Goal: Task Accomplishment & Management: Manage account settings

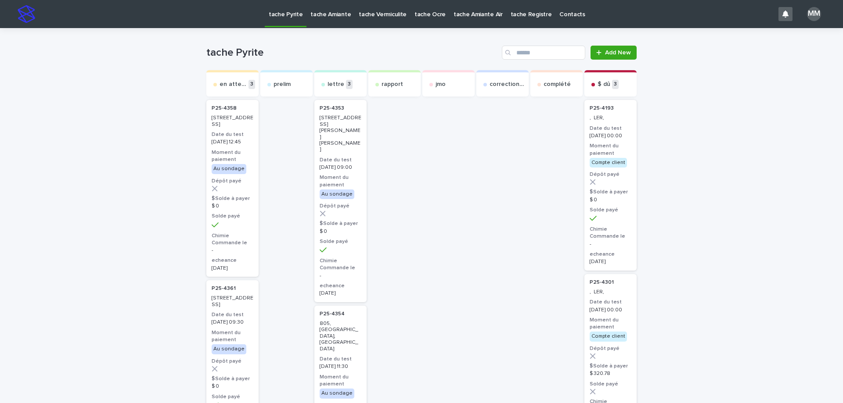
click at [338, 18] on p "tache Amiante" at bounding box center [330, 9] width 40 height 18
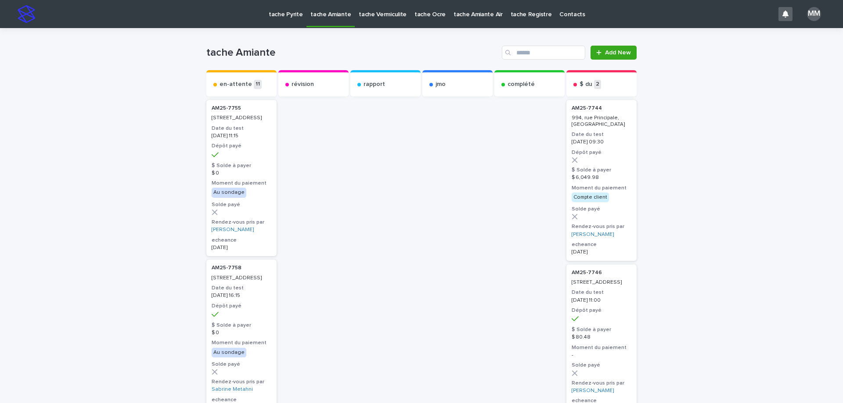
click at [286, 21] on link "tache Pyrite" at bounding box center [286, 13] width 42 height 27
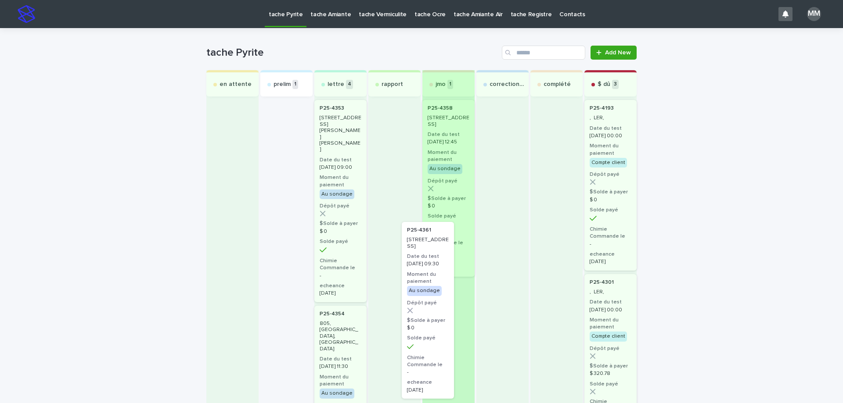
drag, startPoint x: 273, startPoint y: 124, endPoint x: 432, endPoint y: 248, distance: 202.6
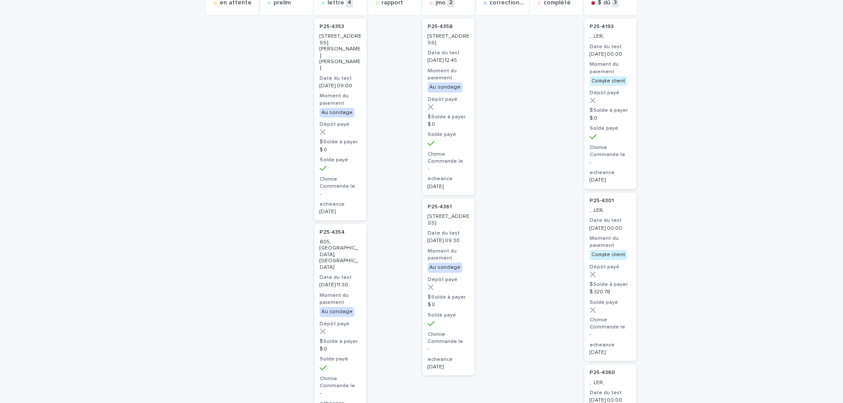
scroll to position [88, 0]
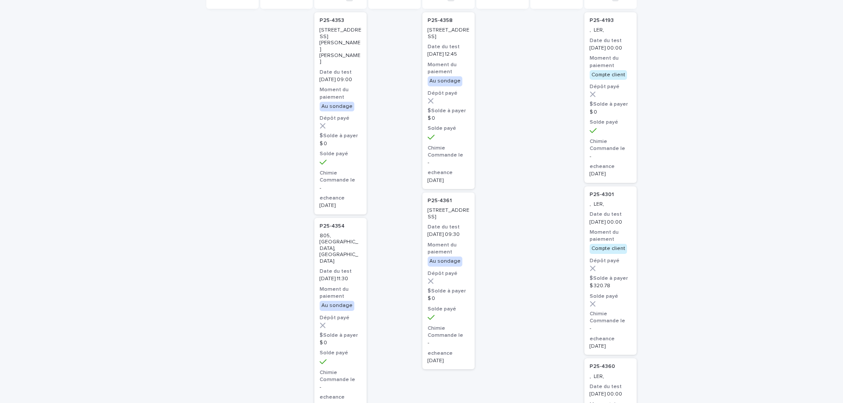
click at [450, 220] on p "7340, avenue Somerled, Montréal" at bounding box center [448, 214] width 42 height 13
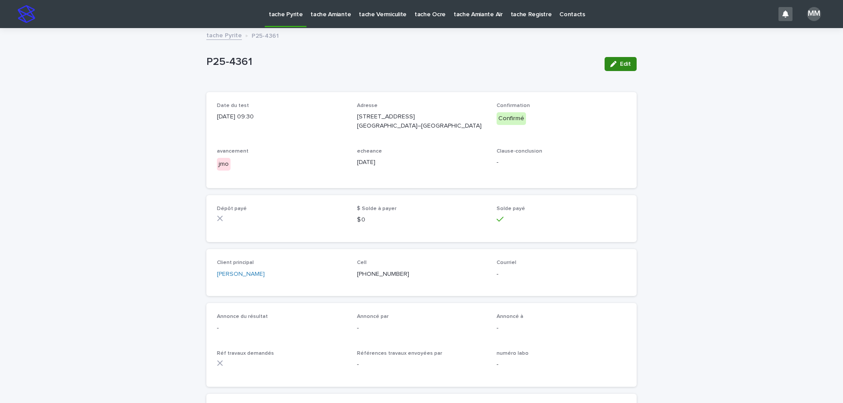
drag, startPoint x: 610, startPoint y: 67, endPoint x: 323, endPoint y: 304, distance: 372.9
click at [611, 67] on icon "button" at bounding box center [613, 64] width 6 height 6
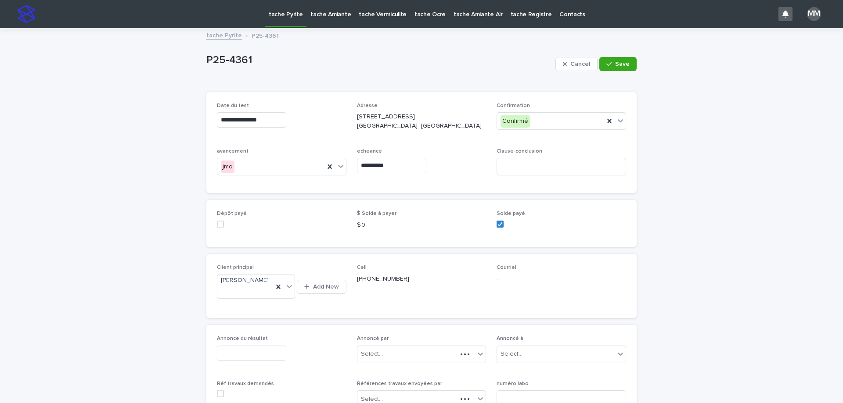
click at [272, 342] on p "Annonce du résultat" at bounding box center [281, 339] width 129 height 6
click at [250, 361] on input "text" at bounding box center [251, 353] width 69 height 15
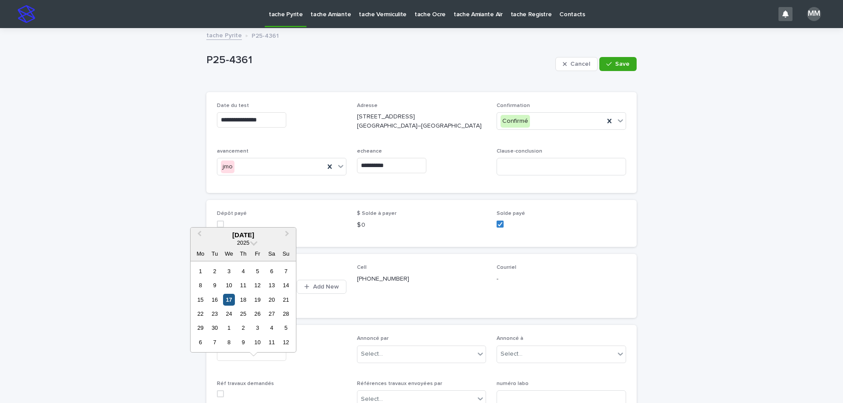
click at [225, 299] on div "17" at bounding box center [229, 300] width 12 height 12
type input "**********"
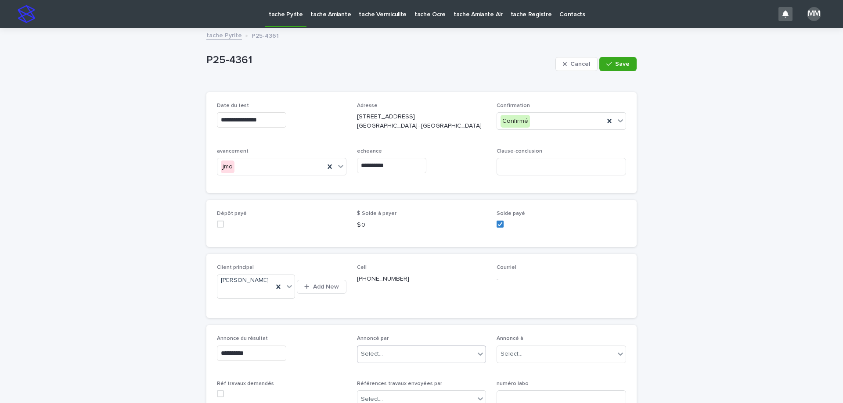
click at [393, 362] on div "Select..." at bounding box center [416, 354] width 118 height 14
type input "**"
click at [389, 352] on div "[PERSON_NAME]" at bounding box center [418, 355] width 129 height 15
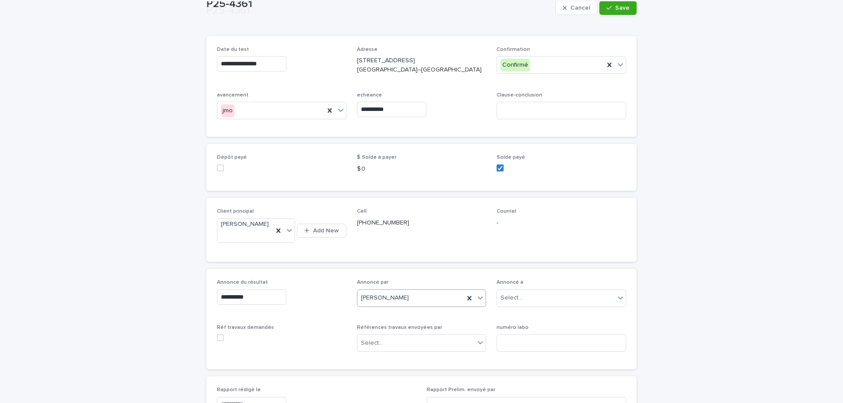
scroll to position [132, 0]
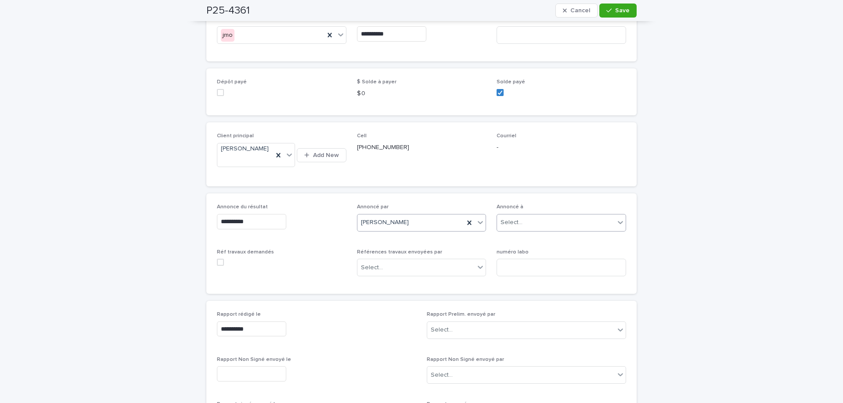
click at [535, 230] on div "Select..." at bounding box center [556, 222] width 118 height 14
type input "****"
click at [524, 256] on div "LMBV" at bounding box center [558, 257] width 129 height 15
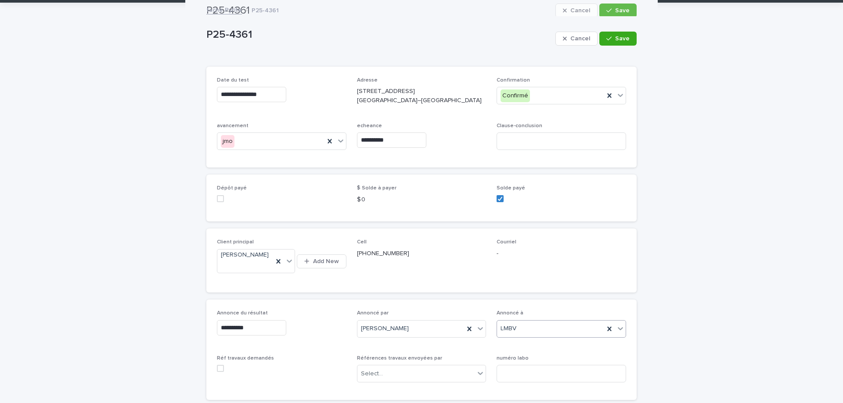
scroll to position [0, 0]
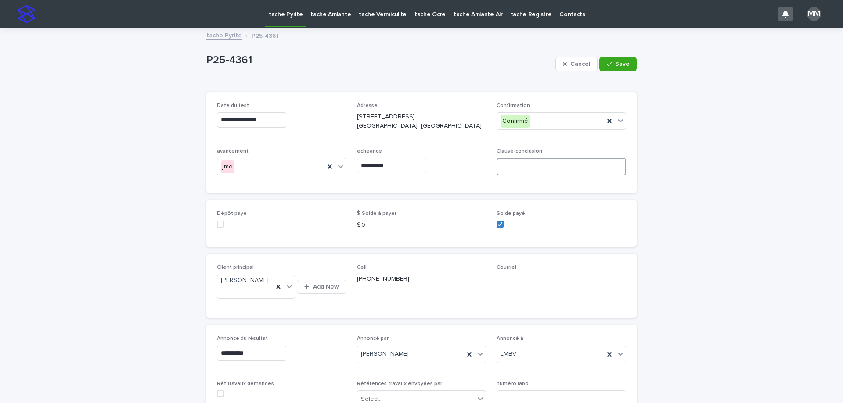
click at [533, 174] on input at bounding box center [560, 167] width 129 height 18
type input "**********"
click at [623, 59] on button "Save" at bounding box center [617, 64] width 37 height 14
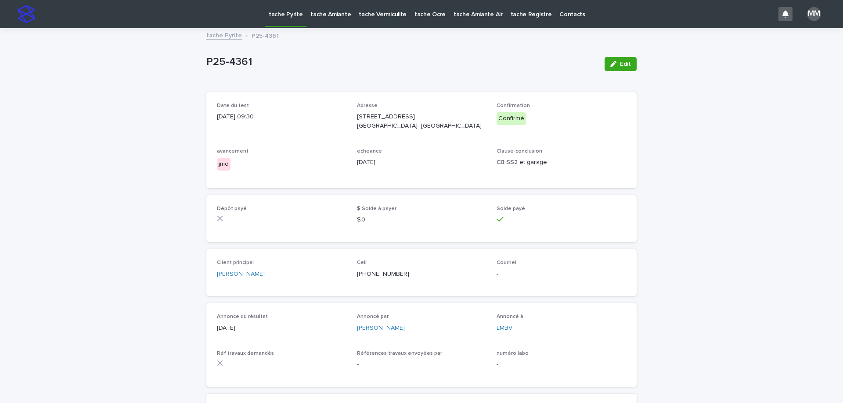
click at [217, 33] on link "tache Pyrite" at bounding box center [224, 35] width 36 height 10
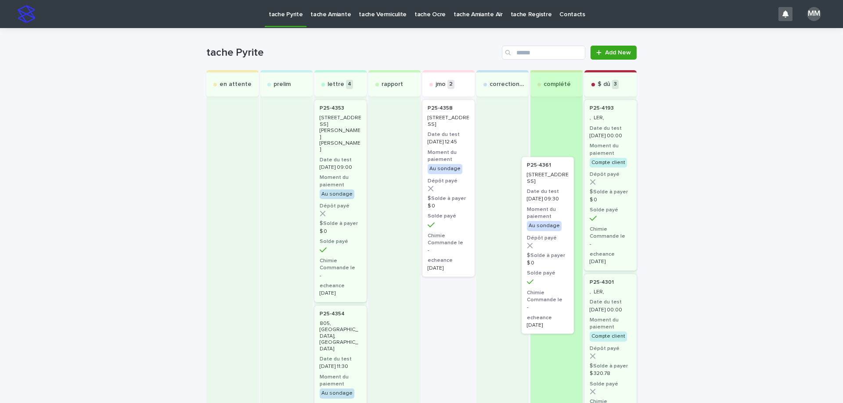
drag, startPoint x: 449, startPoint y: 314, endPoint x: 565, endPoint y: 161, distance: 192.0
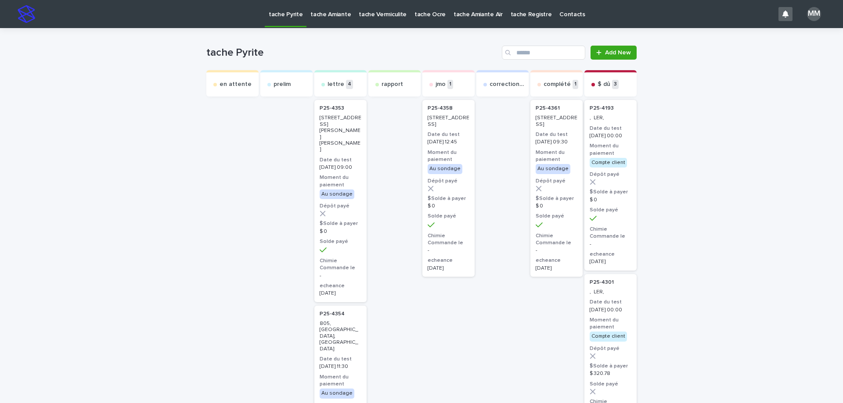
click at [545, 138] on h3 "Date du test" at bounding box center [556, 134] width 42 height 7
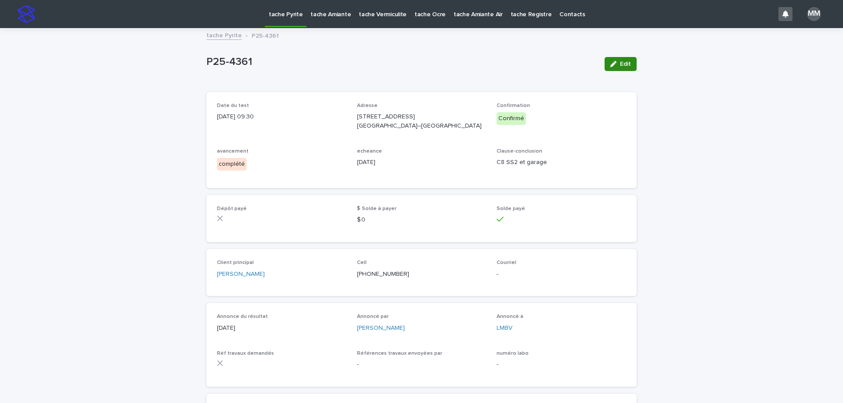
click at [620, 63] on span "Edit" at bounding box center [625, 64] width 11 height 6
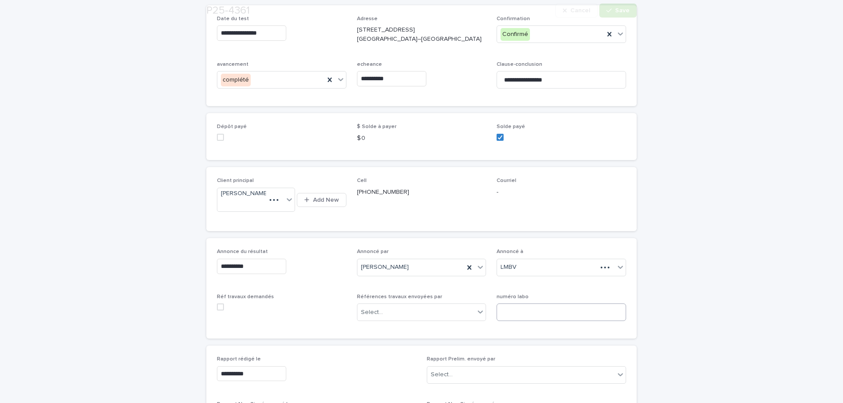
scroll to position [88, 0]
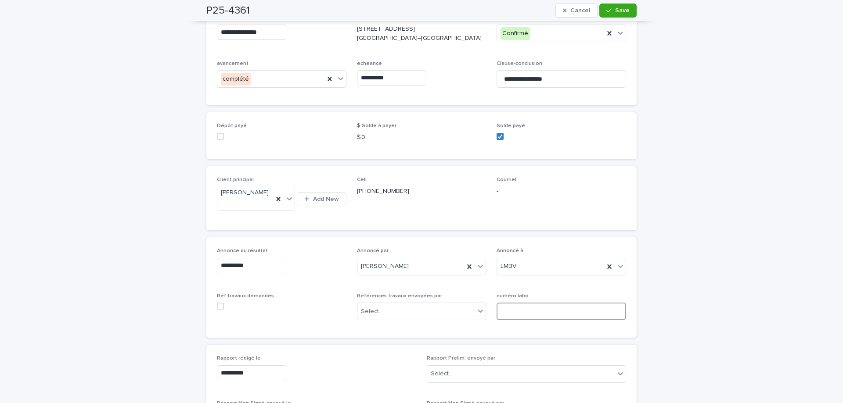
click at [516, 320] on input at bounding box center [560, 312] width 129 height 18
drag, startPoint x: 524, startPoint y: 324, endPoint x: 528, endPoint y: 325, distance: 4.4
click at [524, 320] on input at bounding box center [560, 312] width 129 height 18
click at [532, 320] on input "******" at bounding box center [560, 312] width 129 height 18
click at [541, 320] on input "******" at bounding box center [560, 312] width 129 height 18
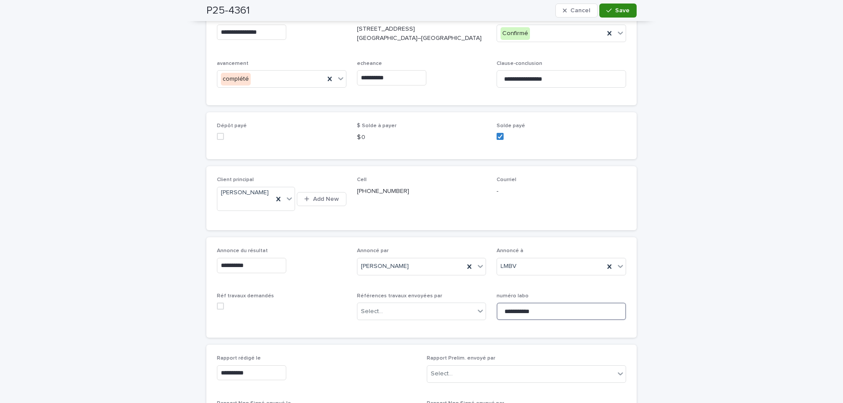
type input "**********"
click at [625, 14] on button "Save" at bounding box center [617, 11] width 37 height 14
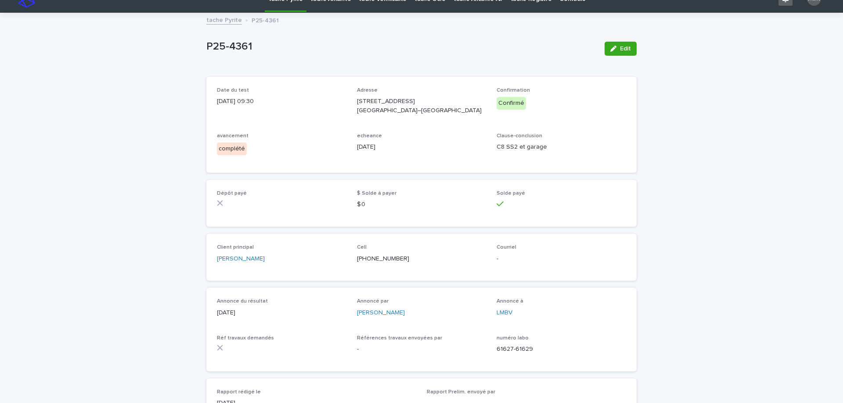
scroll to position [0, 0]
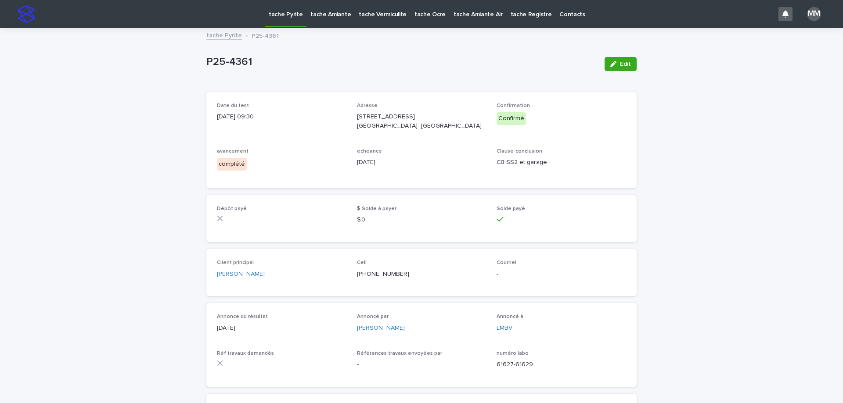
click at [232, 38] on link "tache Pyrite" at bounding box center [224, 35] width 36 height 10
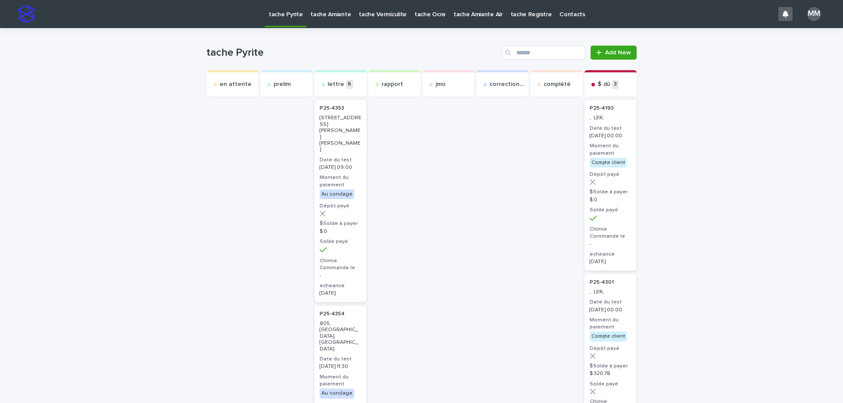
click at [324, 16] on p "tache Amiante" at bounding box center [330, 9] width 40 height 18
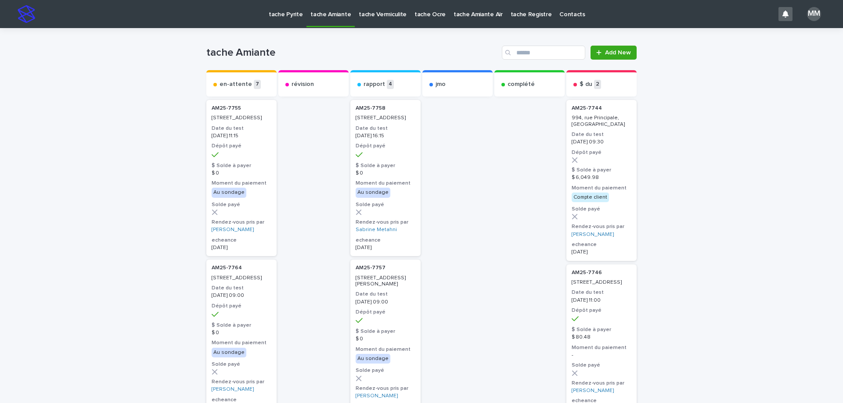
click at [379, 15] on p "tache Vermiculite" at bounding box center [383, 9] width 48 height 18
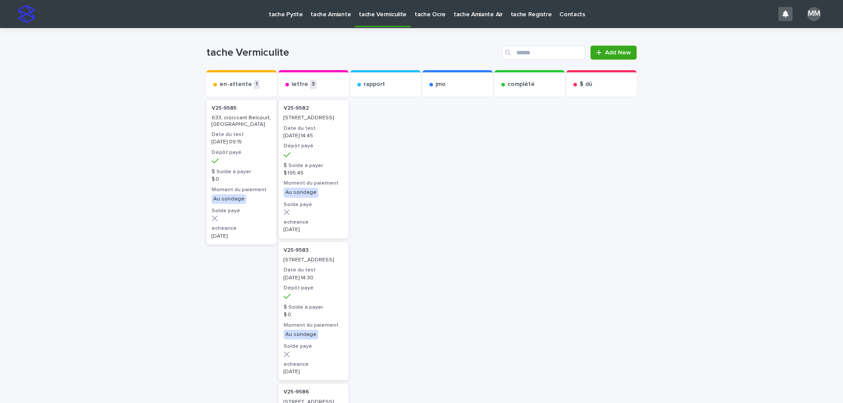
click at [324, 15] on p "tache Amiante" at bounding box center [330, 9] width 40 height 18
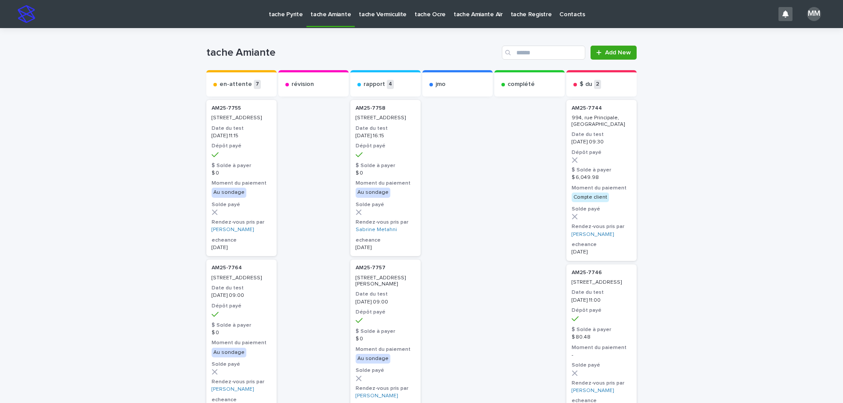
click at [372, 14] on p "tache Vermiculite" at bounding box center [383, 9] width 48 height 18
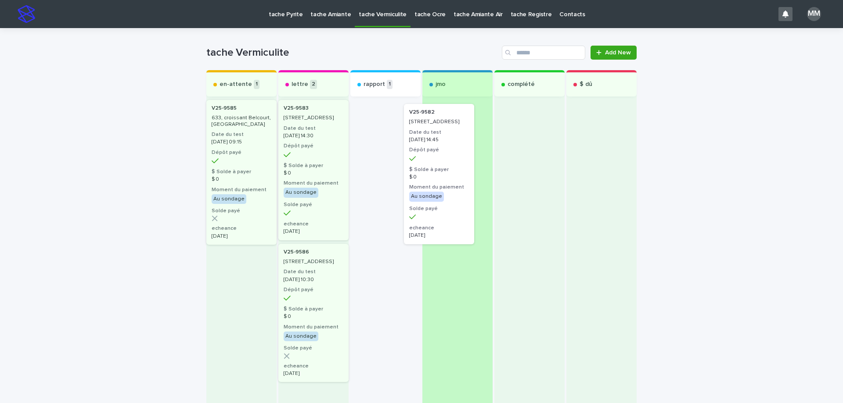
drag, startPoint x: 391, startPoint y: 139, endPoint x: 456, endPoint y: 145, distance: 64.3
click at [453, 145] on div "en-attente 1 V25-9585 633, croissant Belcourt, Laval Date du test 2025-09-15 09…" at bounding box center [421, 249] width 430 height 359
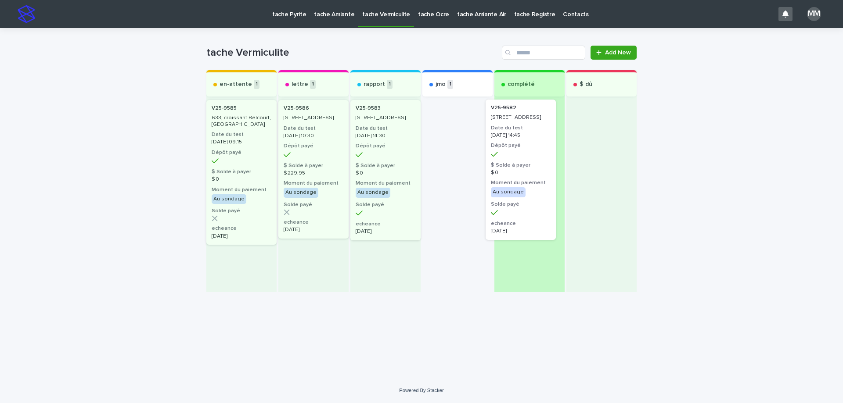
drag, startPoint x: 447, startPoint y: 132, endPoint x: 529, endPoint y: 132, distance: 82.1
click at [529, 132] on div "en-attente 1 V25-9585 633, croissant Belcourt, Laval Date du test 2025-09-15 09…" at bounding box center [421, 181] width 430 height 222
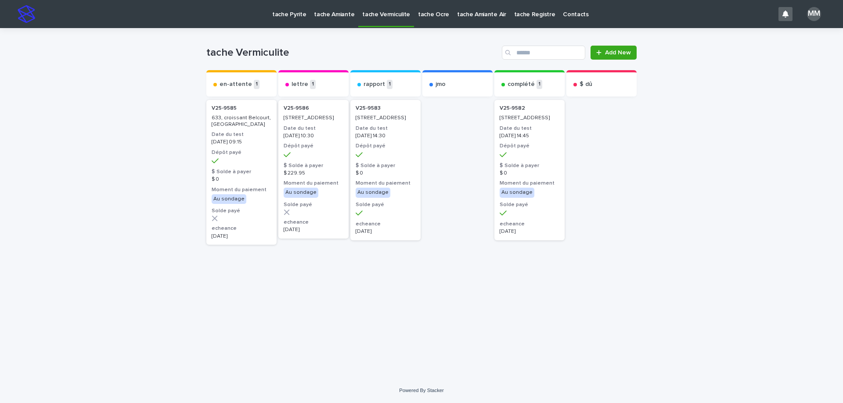
drag, startPoint x: 453, startPoint y: 315, endPoint x: 431, endPoint y: 307, distance: 23.7
click at [452, 313] on div "Loading... Saving… Loading... Saving… tache Vermiculite Add New Send to... Send…" at bounding box center [421, 192] width 439 height 328
click at [501, 280] on div "V25-9582 226, Bruton Street, Beaconsfield Date du test 2025-09-11 14:45 Dépôt p…" at bounding box center [529, 195] width 70 height 194
click at [421, 262] on div "en-attente 1 V25-9585 633, croissant Belcourt, Laval Date du test 2025-09-15 09…" at bounding box center [421, 181] width 430 height 222
click at [334, 15] on p "tache Amiante" at bounding box center [334, 9] width 40 height 18
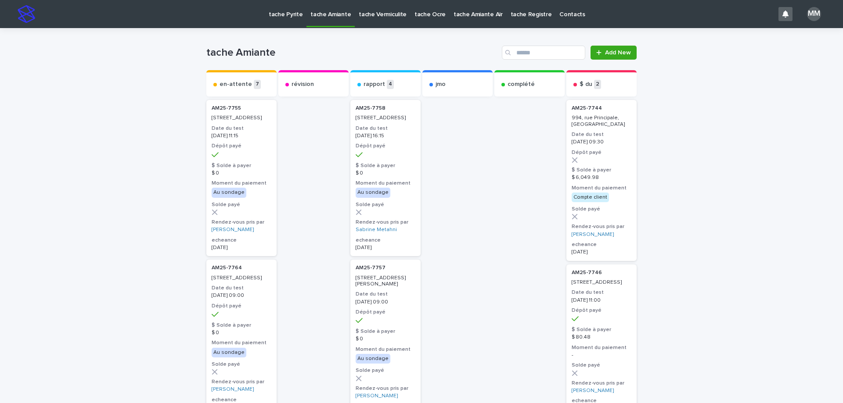
click at [383, 14] on p "tache Vermiculite" at bounding box center [383, 9] width 48 height 18
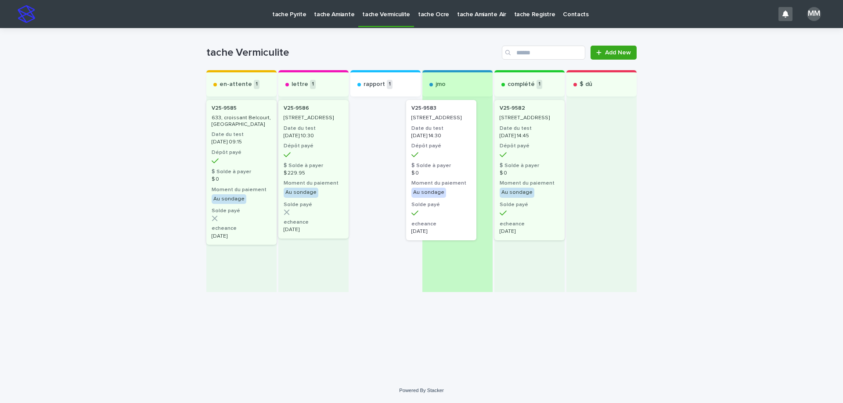
drag, startPoint x: 389, startPoint y: 118, endPoint x: 454, endPoint y: 118, distance: 65.0
click at [453, 118] on div "en-attente 1 V25-9585 633, croissant Belcourt, Laval Date du test 2025-09-15 09…" at bounding box center [421, 181] width 430 height 222
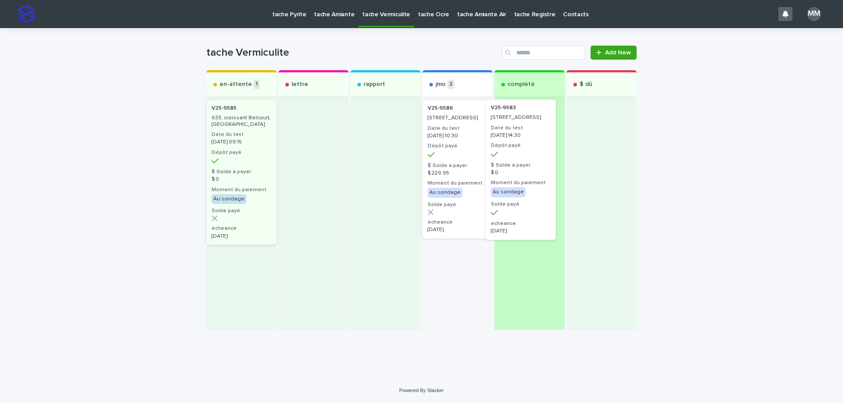
drag, startPoint x: 449, startPoint y: 132, endPoint x: 516, endPoint y: 133, distance: 66.7
click at [516, 133] on div "en-attente 1 V25-9585 633, croissant Belcourt, Laval Date du test 2025-09-15 09…" at bounding box center [421, 200] width 430 height 260
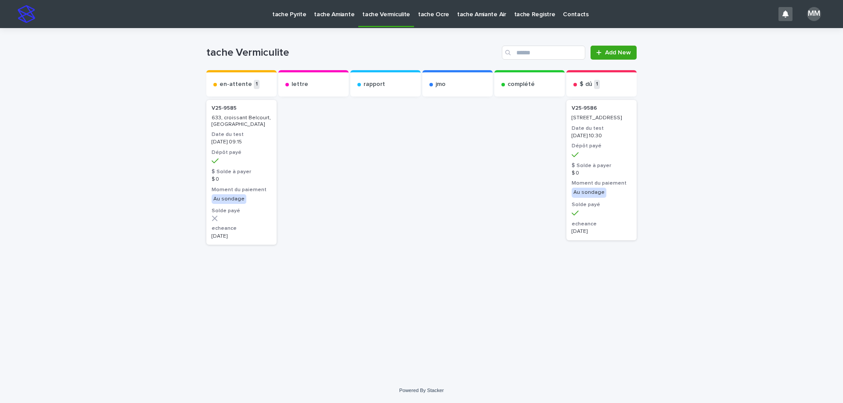
click at [329, 10] on p "tache Amiante" at bounding box center [334, 9] width 40 height 18
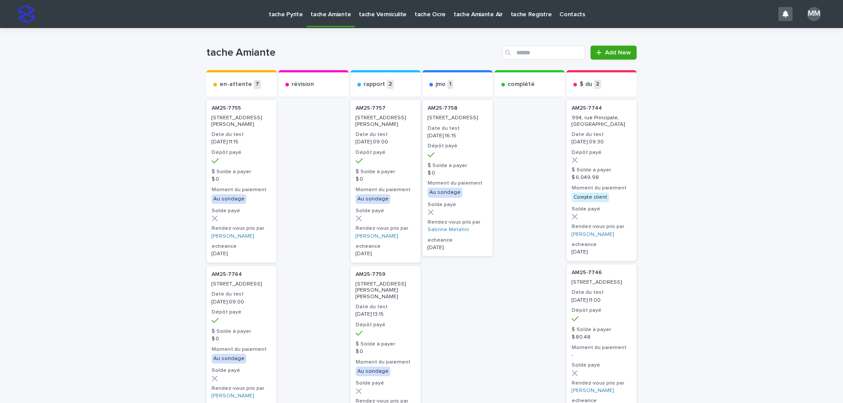
click at [365, 14] on p "tache Vermiculite" at bounding box center [383, 9] width 48 height 18
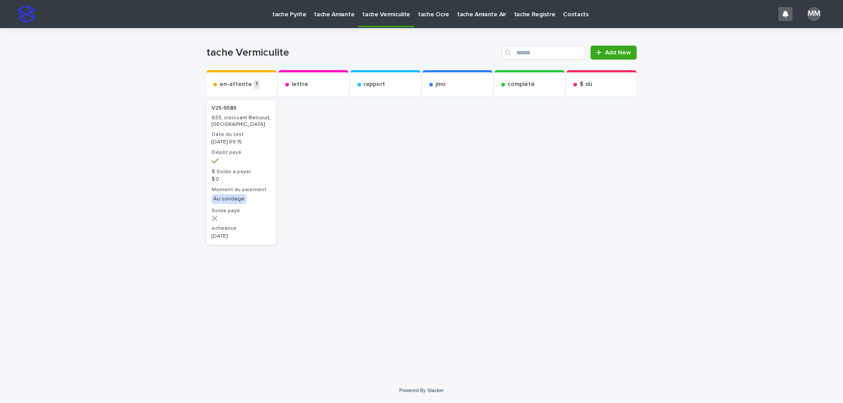
click at [336, 18] on p "tache Amiante" at bounding box center [334, 9] width 40 height 18
